Goal: Task Accomplishment & Management: Use online tool/utility

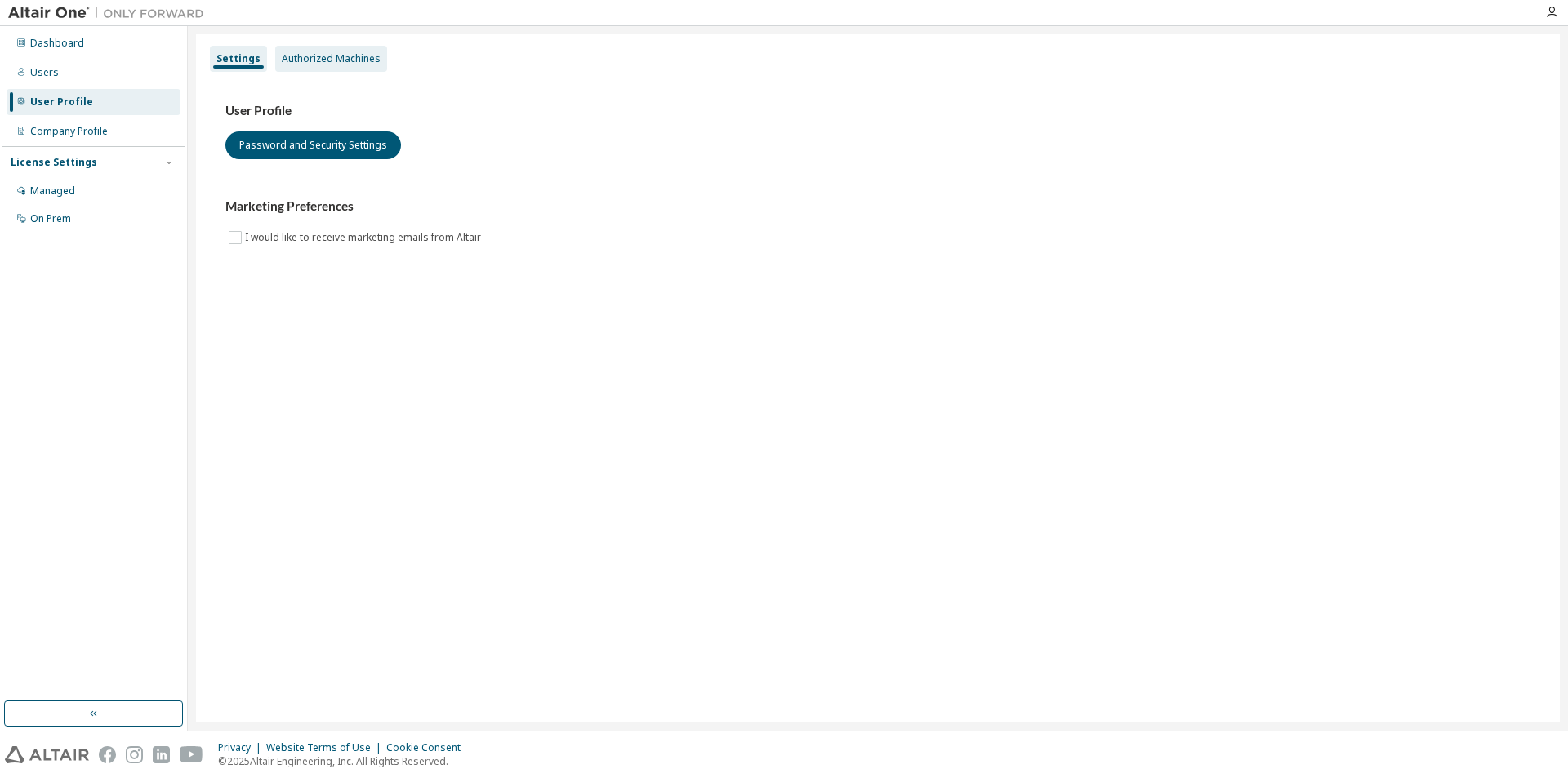
click at [324, 48] on div "Authorized Machines" at bounding box center [330, 59] width 112 height 26
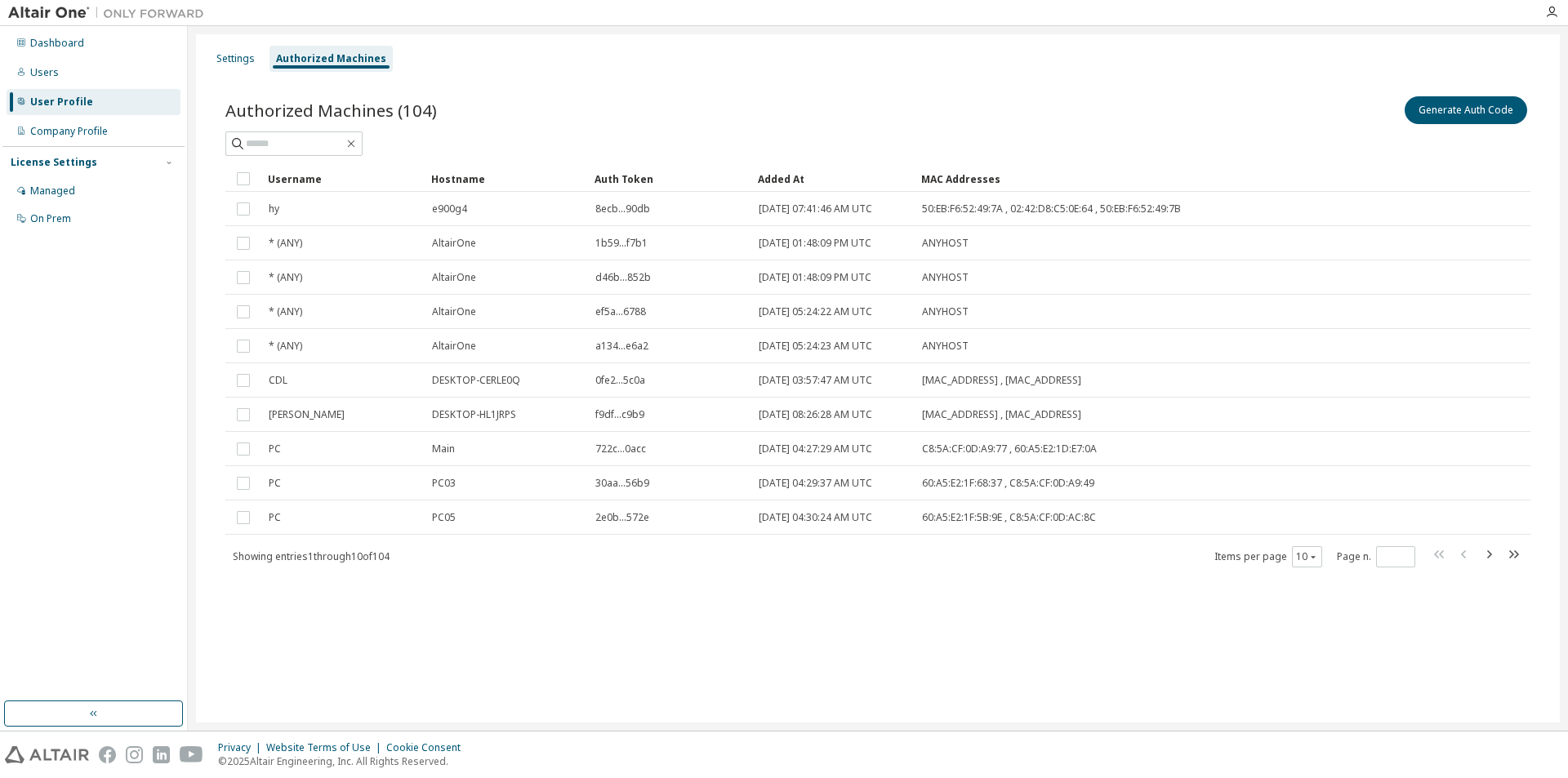
click at [1252, 116] on div "Generate Auth Code" at bounding box center [1203, 110] width 652 height 35
click at [1488, 556] on icon "button" at bounding box center [1488, 554] width 20 height 20
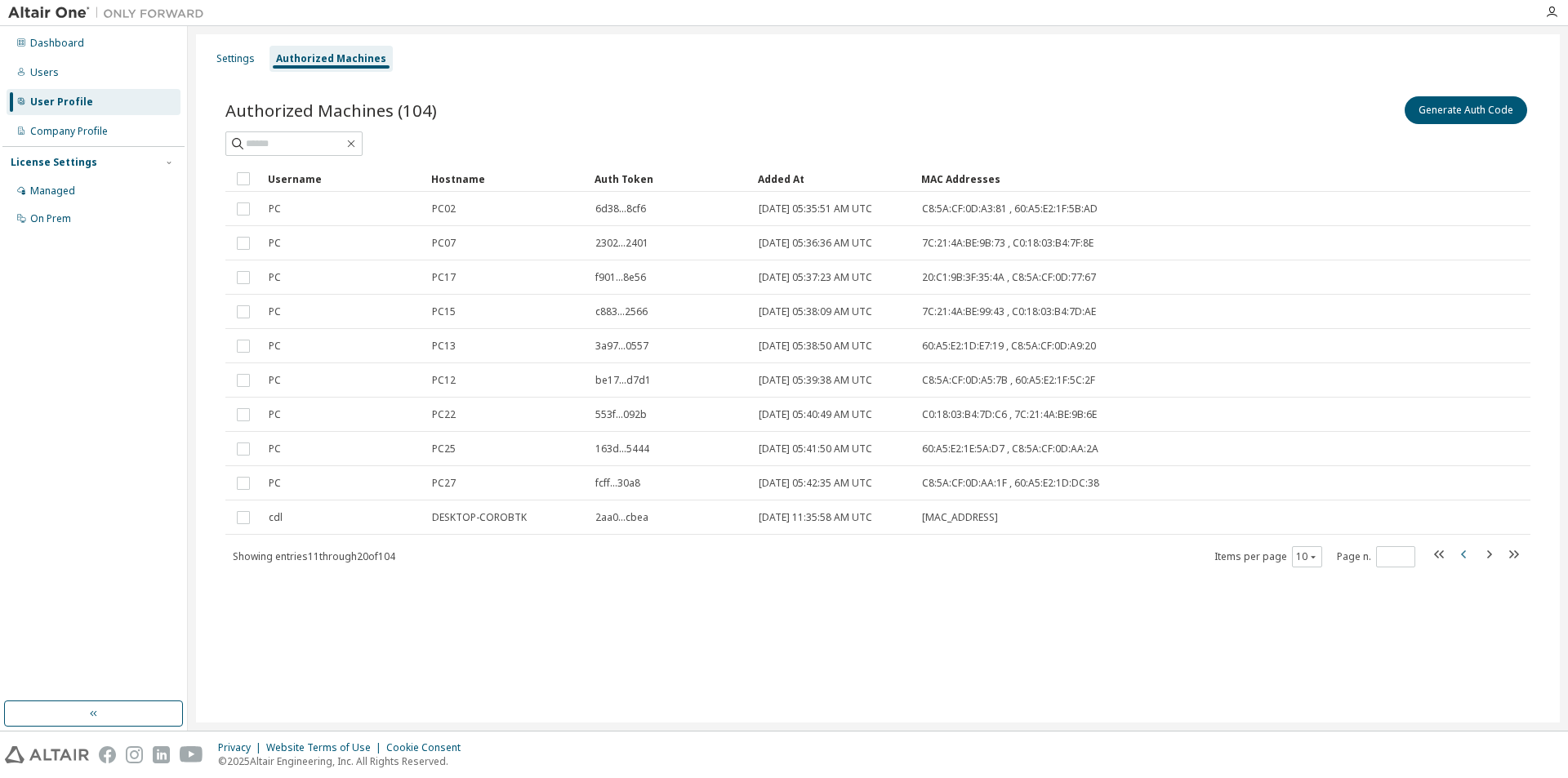
click at [1466, 555] on icon "button" at bounding box center [1464, 554] width 20 height 20
type input "*"
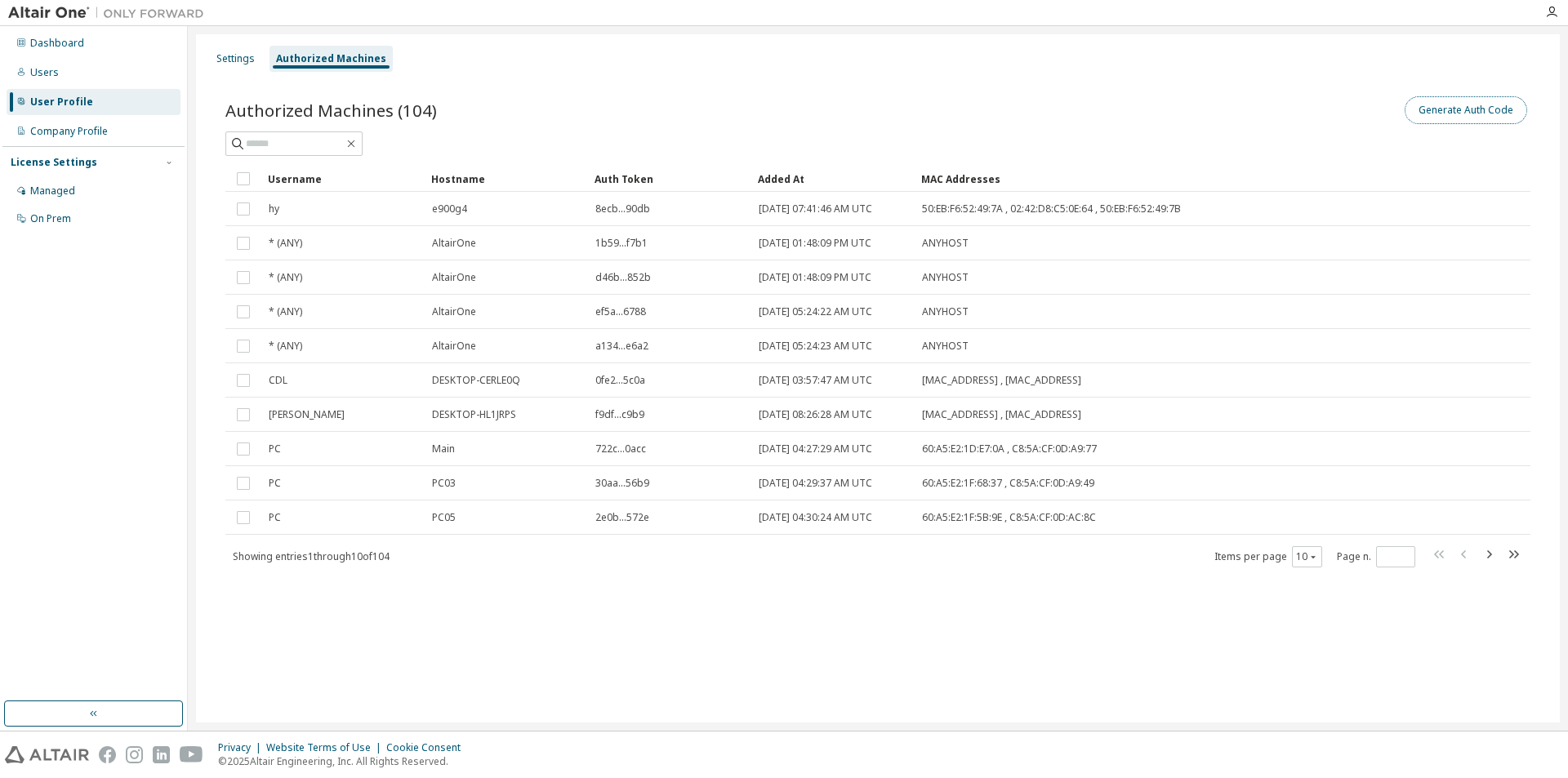
click at [1457, 105] on button "Generate Auth Code" at bounding box center [1466, 111] width 123 height 28
